Goal: Task Accomplishment & Management: Complete application form

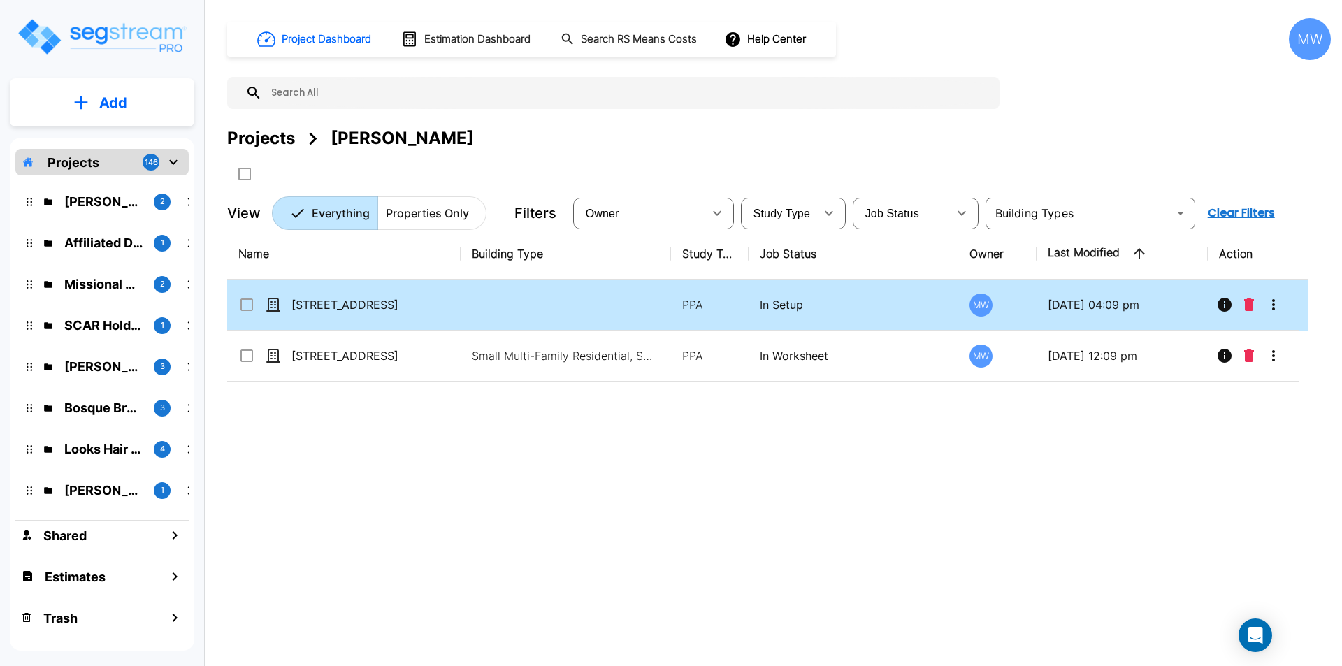
click at [372, 312] on p "[STREET_ADDRESS]" at bounding box center [361, 304] width 140 height 17
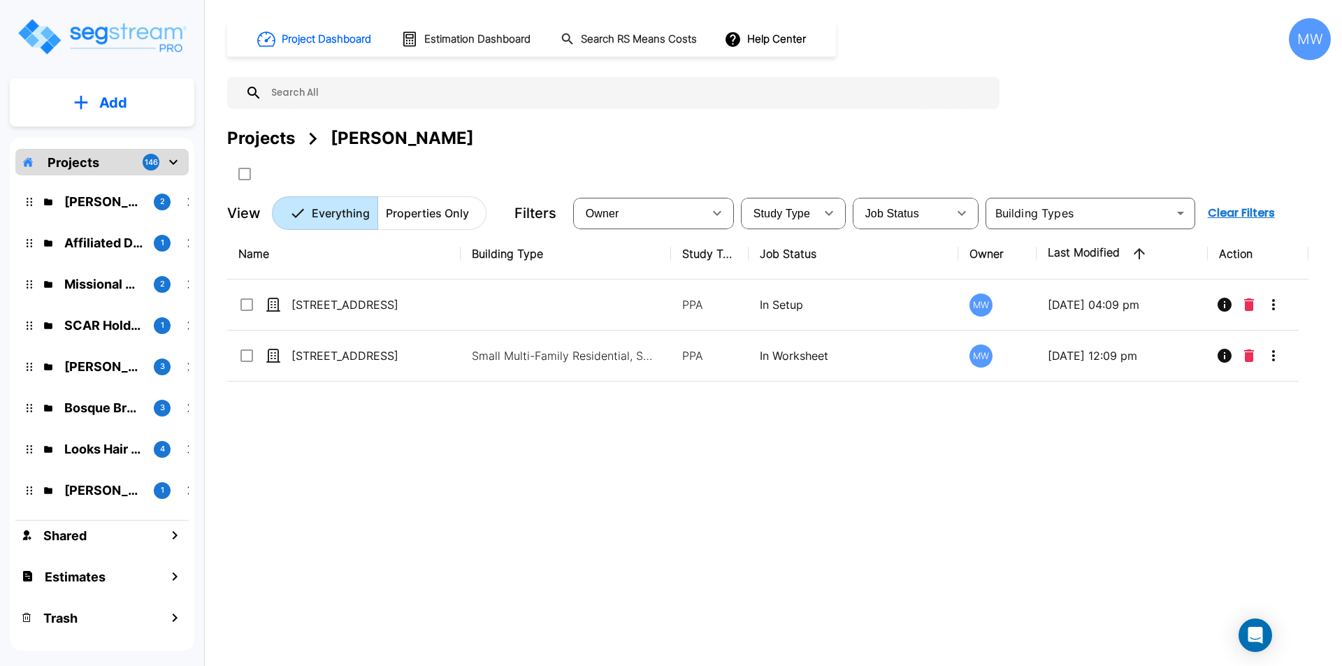
checkbox input "true"
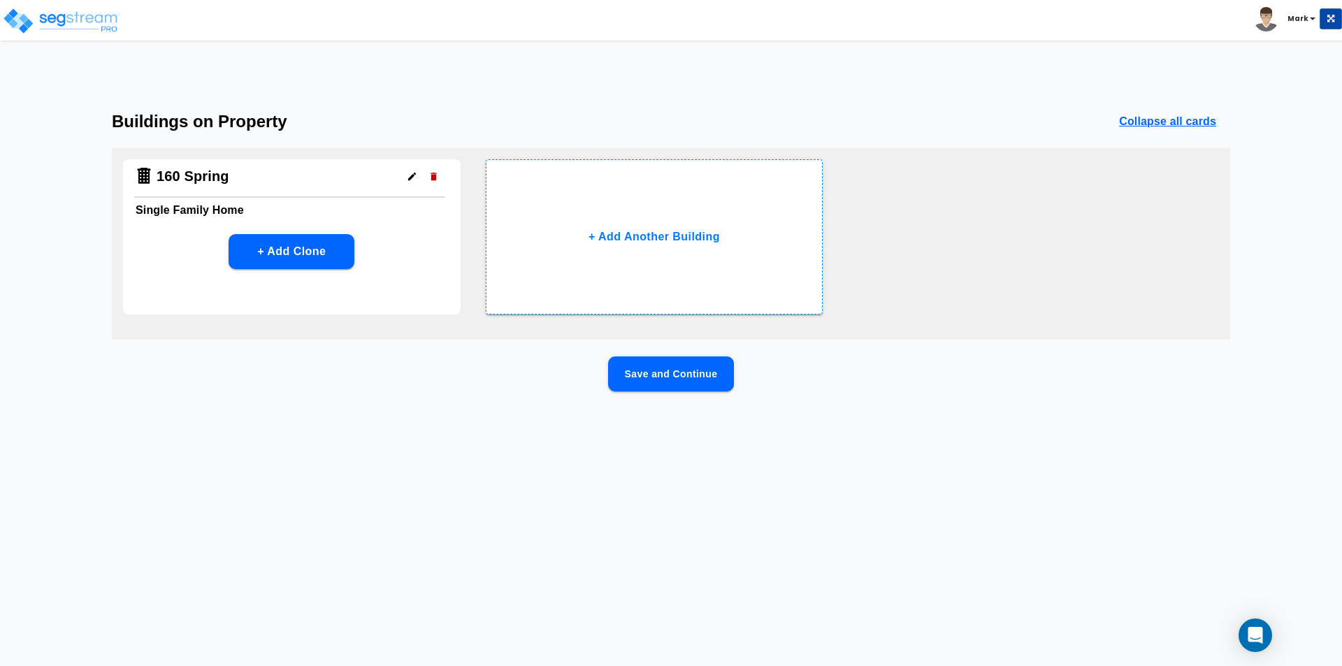
click at [887, 106] on html "Toggle navigation Mark x" at bounding box center [671, 226] width 1342 height 453
click at [688, 381] on button "Save and Continue" at bounding box center [671, 373] width 126 height 35
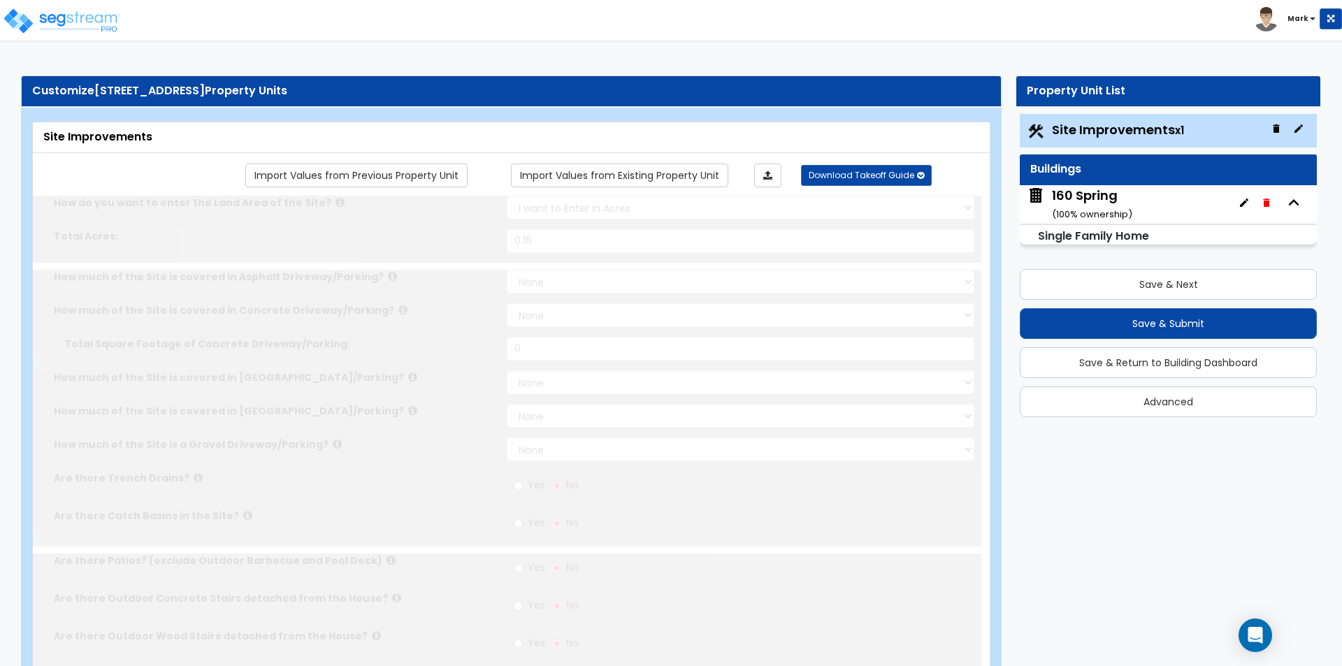
type input "0.16"
select select "2"
radio input "true"
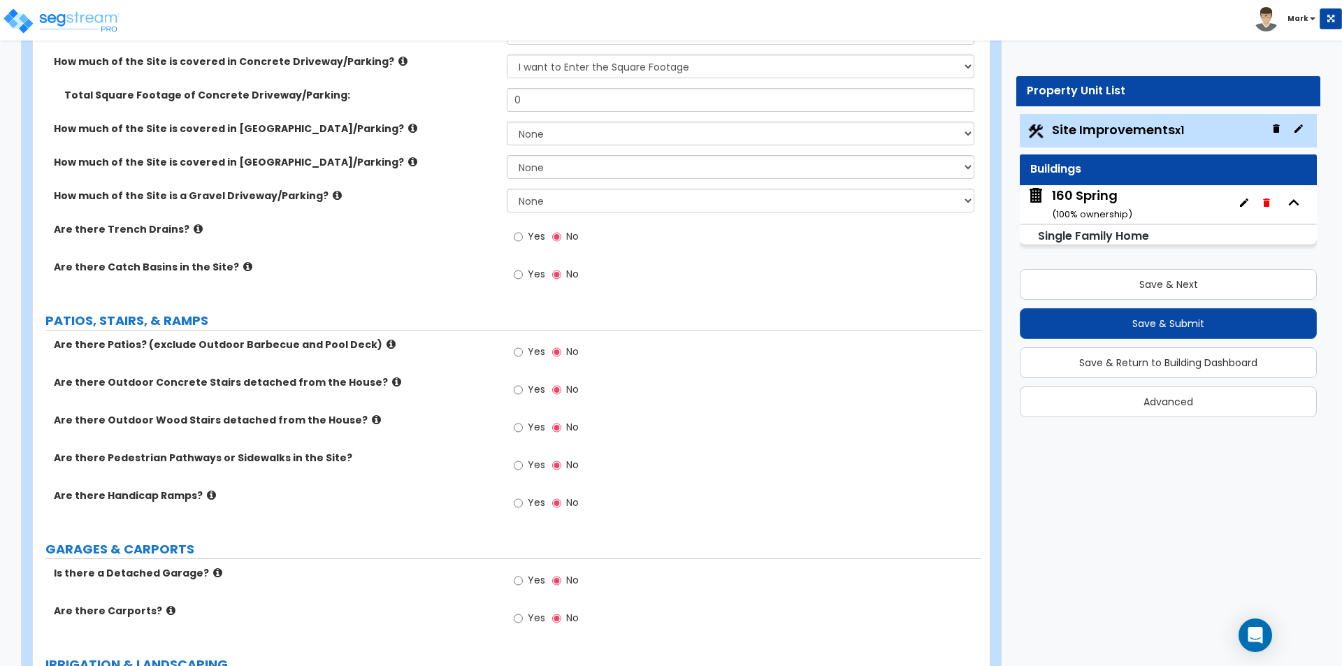
scroll to position [349, 0]
